Goal: Information Seeking & Learning: Learn about a topic

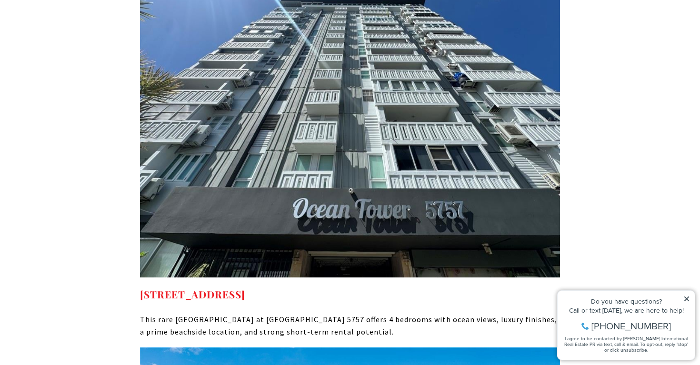
scroll to position [4536, 0]
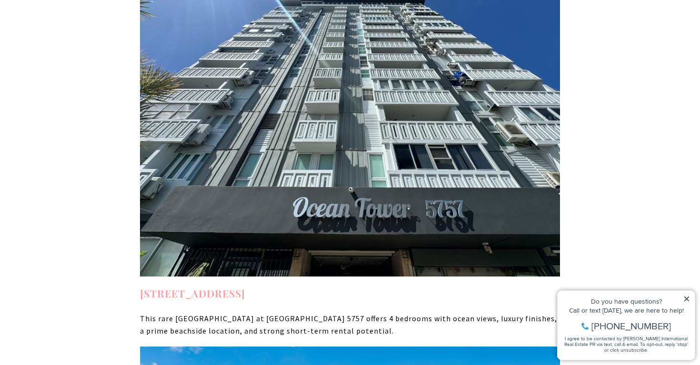
click at [245, 286] on strong "[STREET_ADDRESS]" at bounding box center [192, 292] width 105 height 13
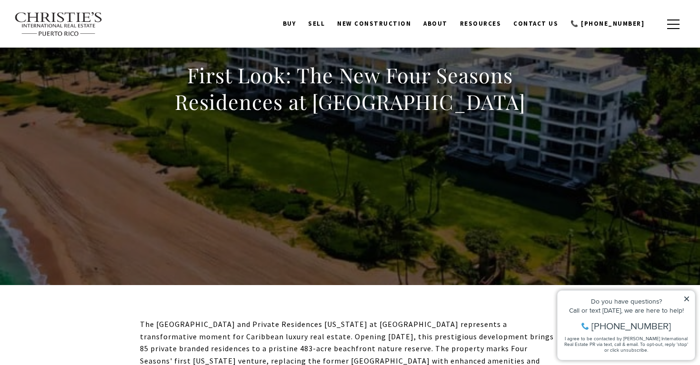
scroll to position [0, 0]
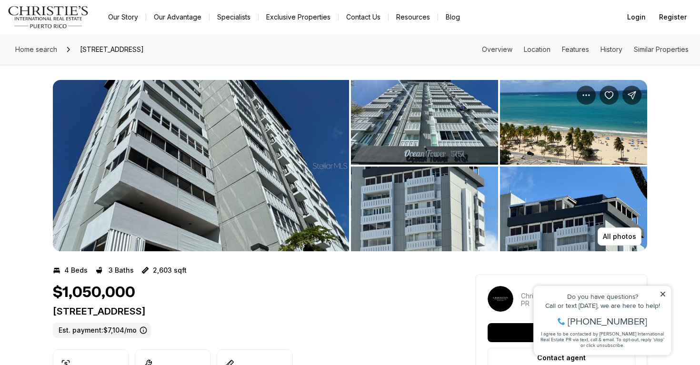
click at [263, 177] on img "View image gallery" at bounding box center [201, 165] width 296 height 171
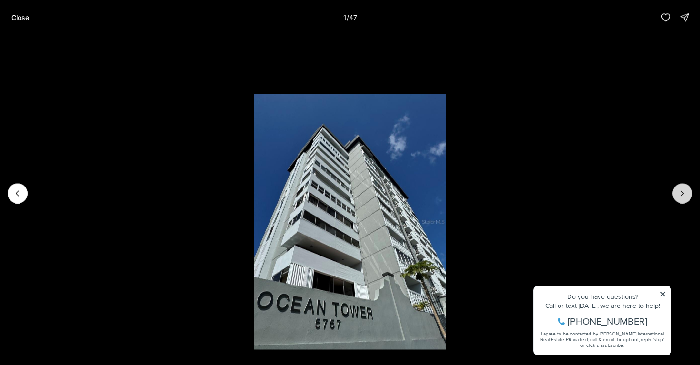
click at [680, 196] on icon "Next slide" at bounding box center [682, 193] width 10 height 10
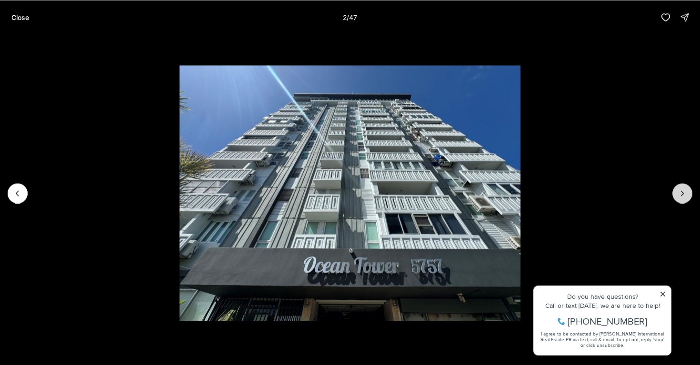
click at [680, 196] on icon "Next slide" at bounding box center [682, 193] width 10 height 10
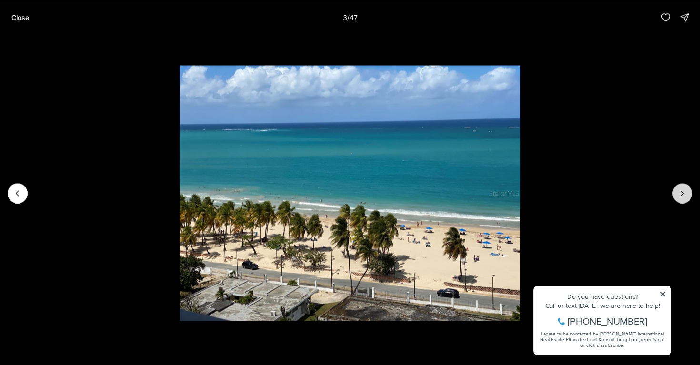
click at [680, 196] on icon "Next slide" at bounding box center [682, 193] width 10 height 10
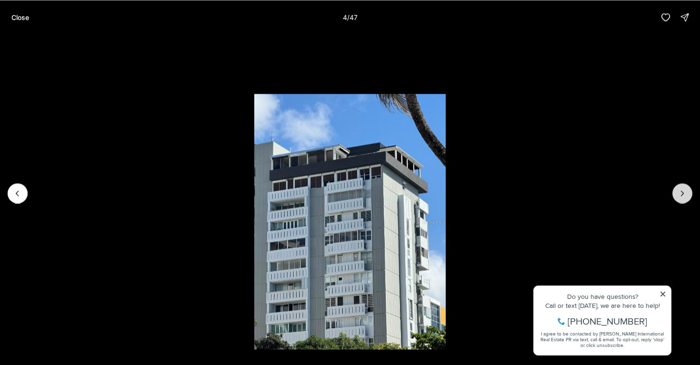
click at [680, 196] on icon "Next slide" at bounding box center [682, 193] width 10 height 10
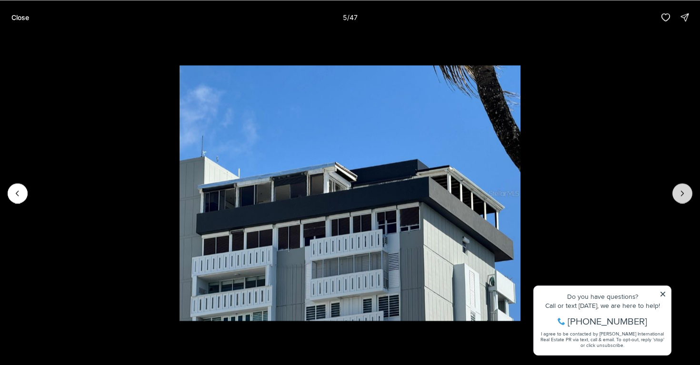
click at [680, 196] on icon "Next slide" at bounding box center [682, 193] width 10 height 10
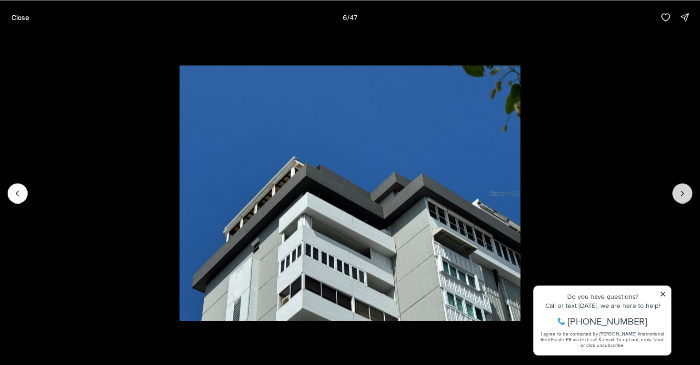
click at [680, 196] on icon "Next slide" at bounding box center [682, 193] width 10 height 10
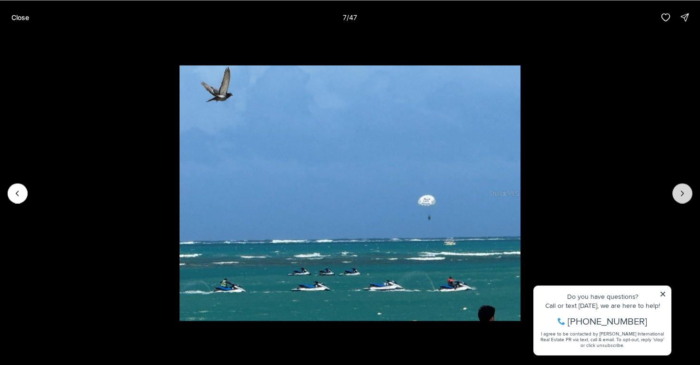
click at [680, 196] on icon "Next slide" at bounding box center [682, 193] width 10 height 10
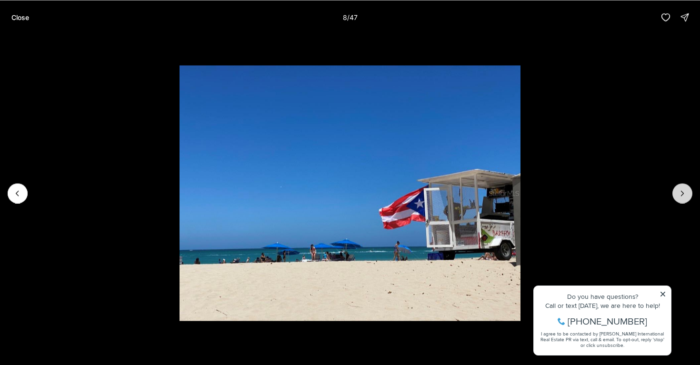
click at [680, 196] on icon "Next slide" at bounding box center [682, 193] width 10 height 10
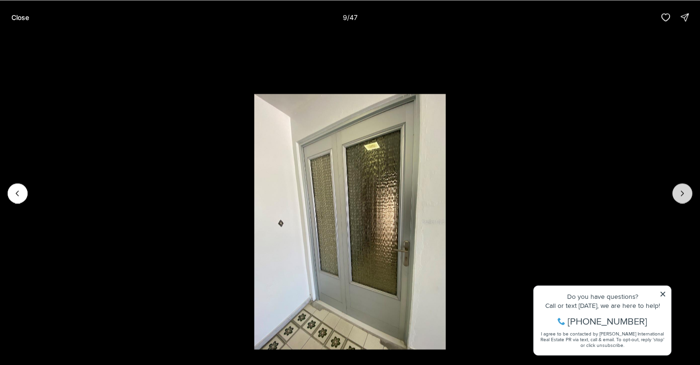
click at [680, 196] on icon "Next slide" at bounding box center [682, 193] width 10 height 10
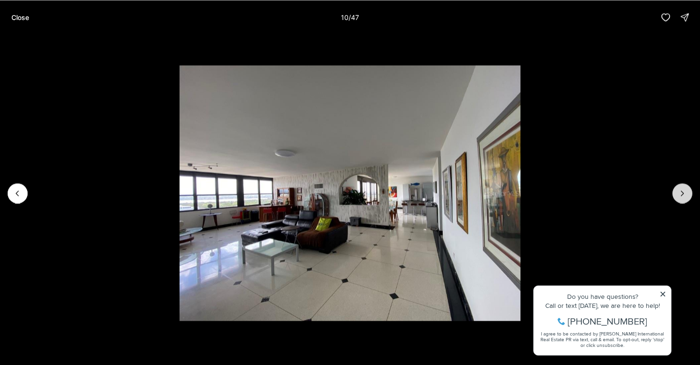
click at [680, 196] on icon "Next slide" at bounding box center [682, 193] width 10 height 10
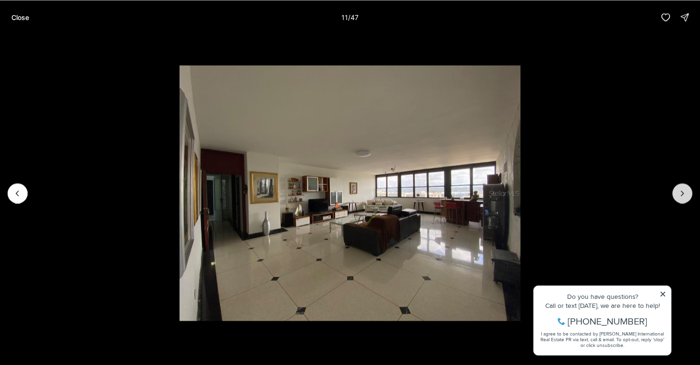
click at [680, 196] on icon "Next slide" at bounding box center [682, 193] width 10 height 10
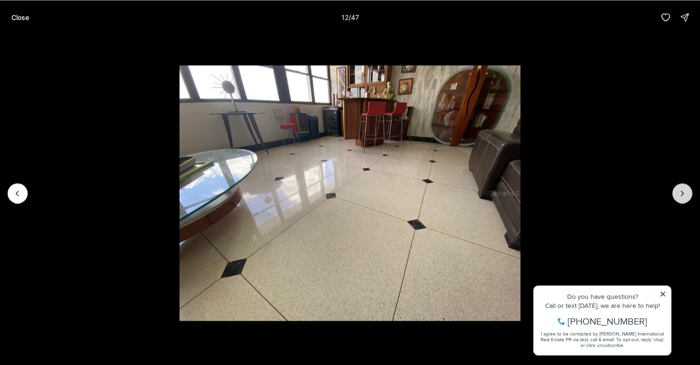
click at [680, 196] on icon "Next slide" at bounding box center [682, 193] width 10 height 10
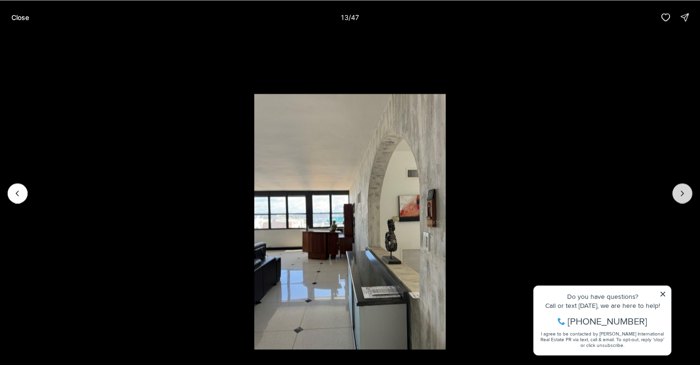
click at [680, 196] on icon "Next slide" at bounding box center [682, 193] width 10 height 10
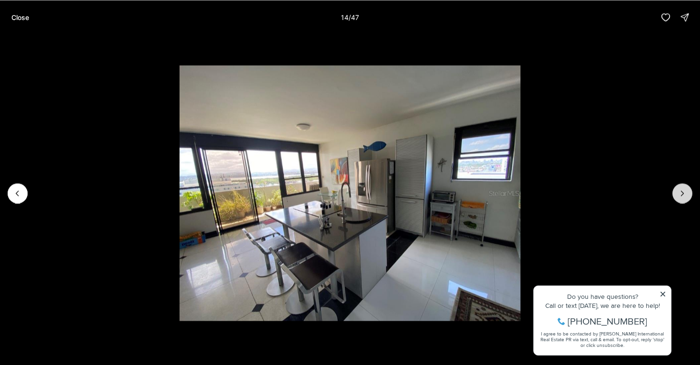
click at [680, 196] on icon "Next slide" at bounding box center [682, 193] width 10 height 10
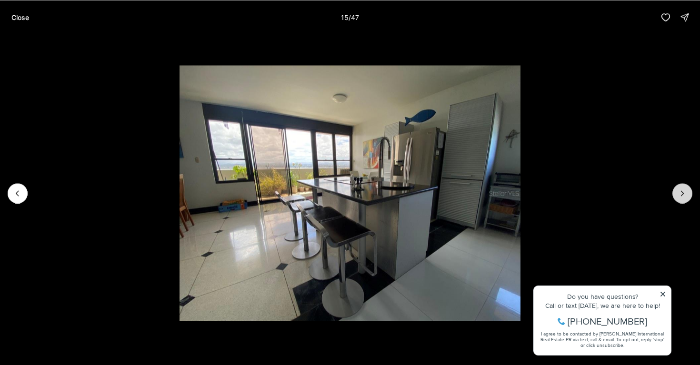
click at [680, 196] on icon "Next slide" at bounding box center [682, 193] width 10 height 10
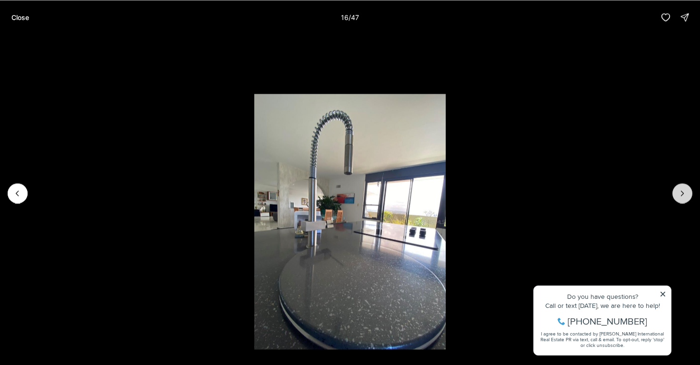
click at [680, 196] on icon "Next slide" at bounding box center [682, 193] width 10 height 10
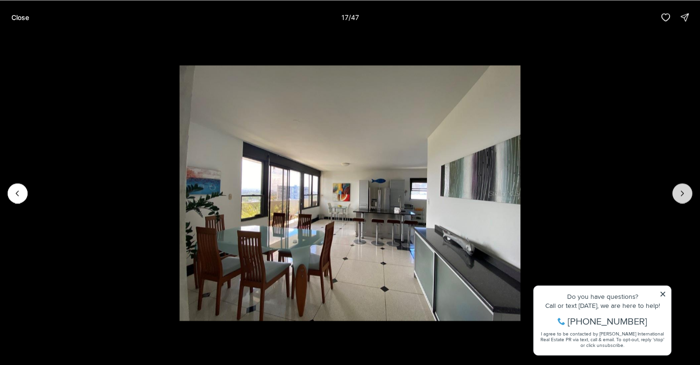
click at [680, 196] on icon "Next slide" at bounding box center [682, 193] width 10 height 10
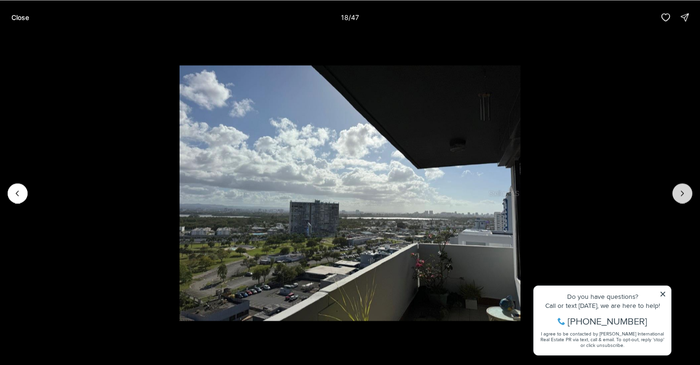
click at [680, 196] on icon "Next slide" at bounding box center [682, 193] width 10 height 10
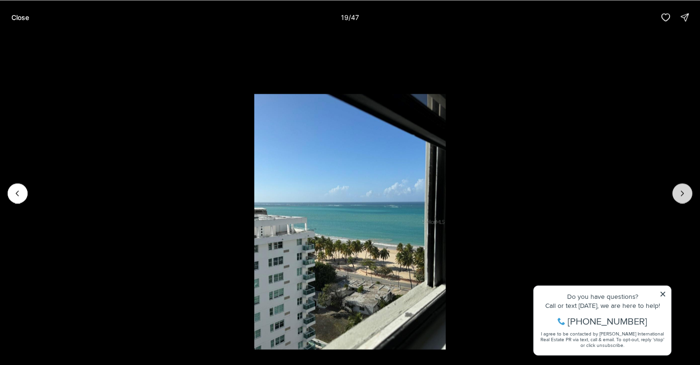
click at [680, 196] on icon "Next slide" at bounding box center [682, 193] width 10 height 10
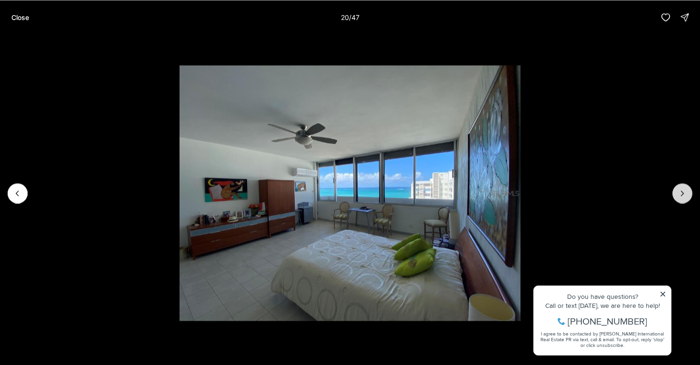
click at [680, 196] on icon "Next slide" at bounding box center [682, 193] width 10 height 10
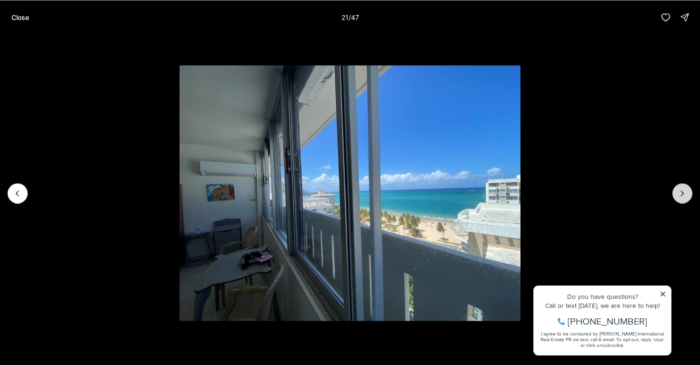
click at [680, 196] on icon "Next slide" at bounding box center [682, 193] width 10 height 10
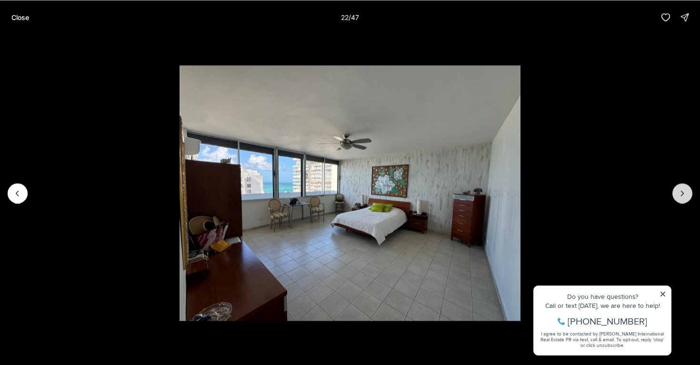
click at [680, 196] on icon "Next slide" at bounding box center [682, 193] width 10 height 10
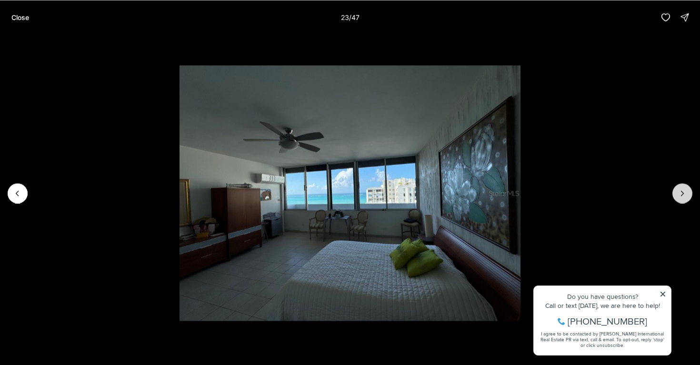
click at [680, 196] on icon "Next slide" at bounding box center [682, 193] width 10 height 10
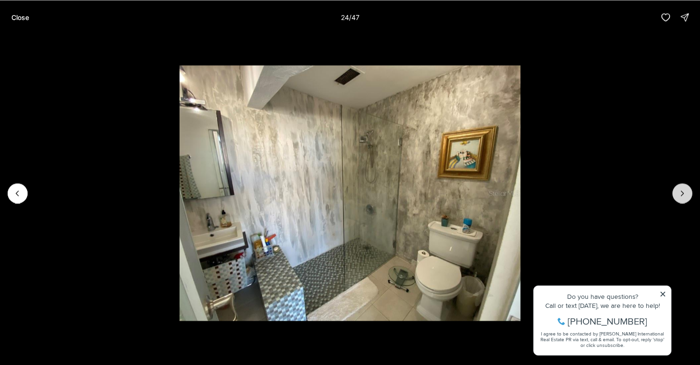
click at [680, 196] on icon "Next slide" at bounding box center [682, 193] width 10 height 10
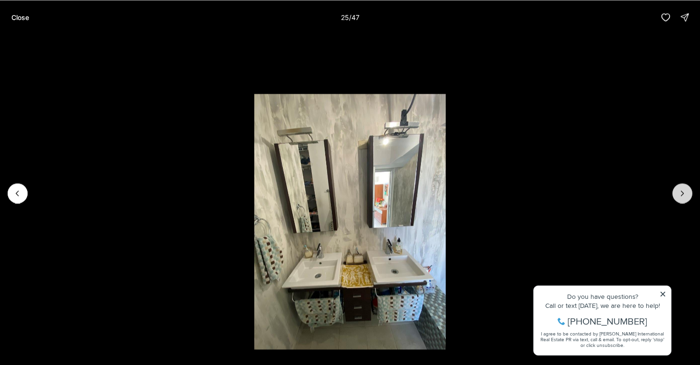
click at [680, 196] on icon "Next slide" at bounding box center [682, 193] width 10 height 10
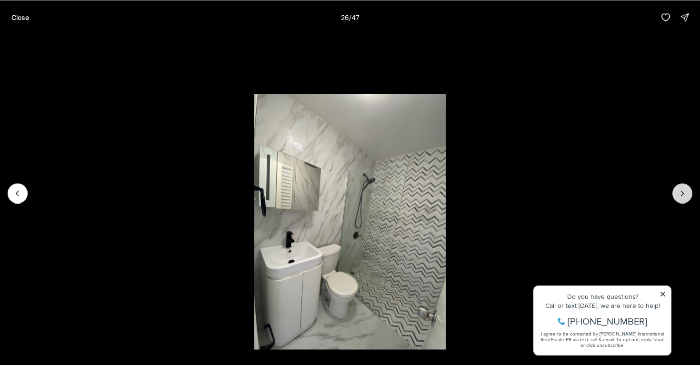
click at [680, 196] on icon "Next slide" at bounding box center [682, 193] width 10 height 10
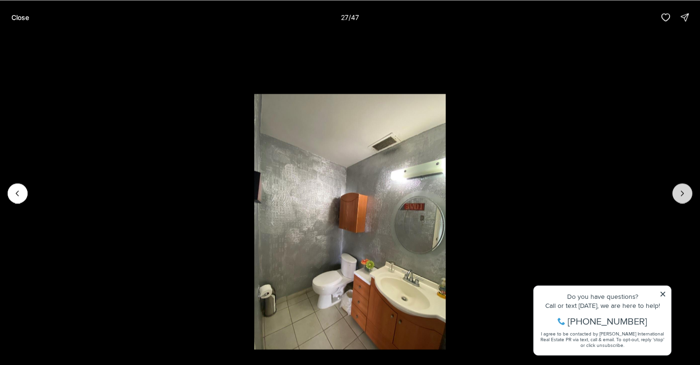
click at [680, 196] on icon "Next slide" at bounding box center [682, 193] width 10 height 10
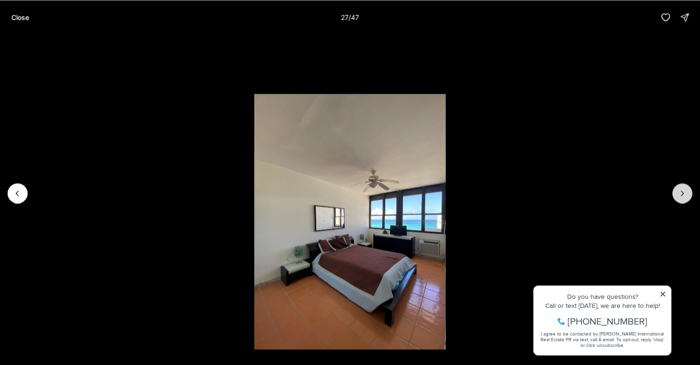
click at [680, 196] on icon "Next slide" at bounding box center [682, 193] width 10 height 10
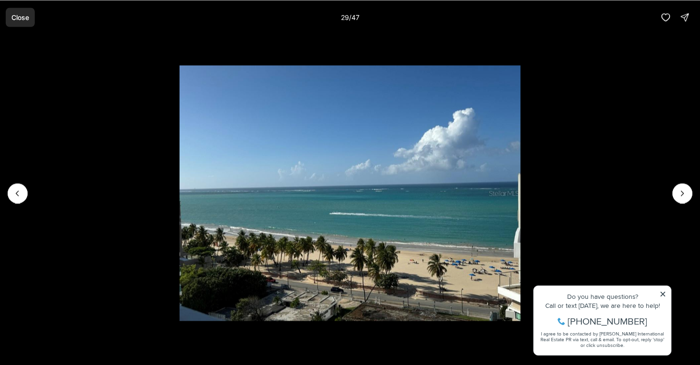
click at [22, 12] on button "Close" at bounding box center [20, 17] width 29 height 19
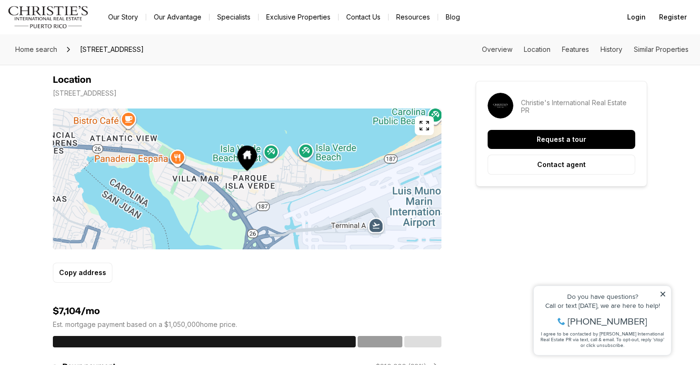
scroll to position [532, 0]
